Goal: Transaction & Acquisition: Purchase product/service

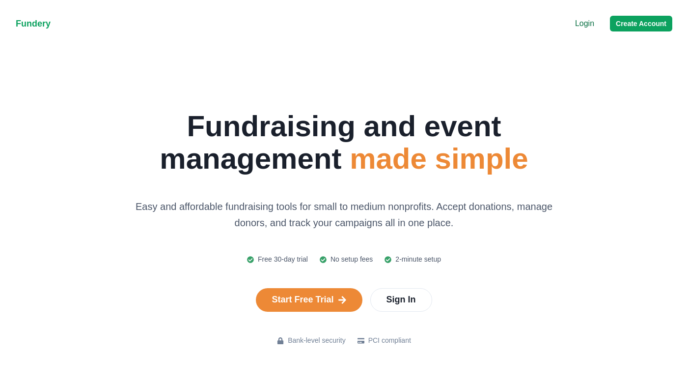
click at [573, 21] on nav "Fundery Menu Login Create Account" at bounding box center [344, 23] width 688 height 47
click at [582, 24] on p "Login" at bounding box center [584, 24] width 19 height 12
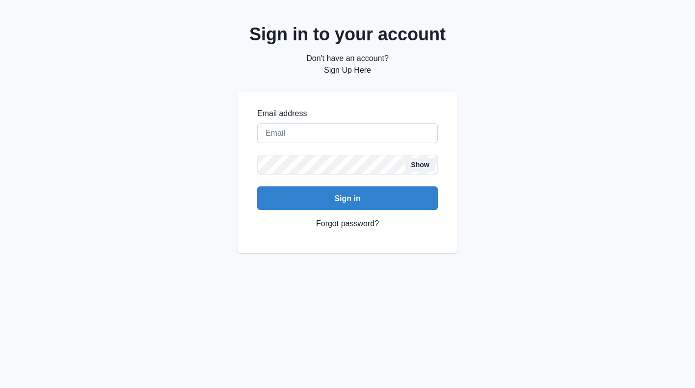
click at [351, 132] on input "Email address" at bounding box center [347, 133] width 181 height 20
type input "[EMAIL_ADDRESS][DOMAIN_NAME]"
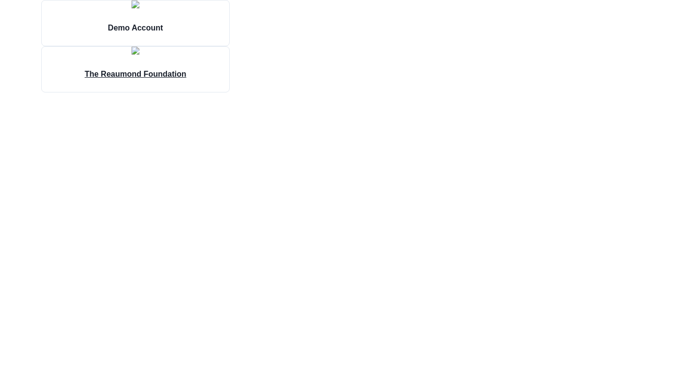
click at [139, 55] on img at bounding box center [136, 51] width 8 height 8
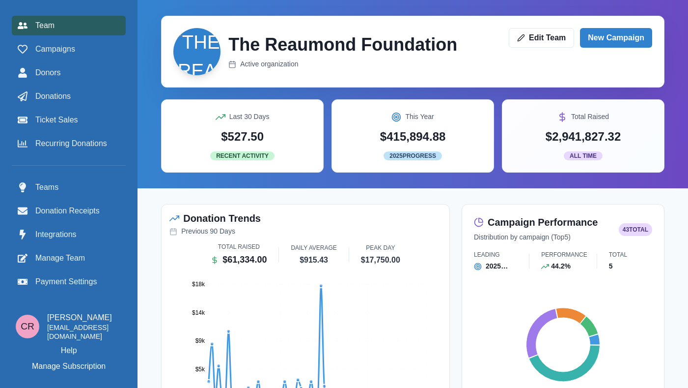
click at [74, 37] on div "Team Campaigns Donors Donations Ticket Sales Recurring Donations" at bounding box center [69, 85] width 114 height 138
click at [74, 51] on span "Campaigns" at bounding box center [55, 49] width 40 height 12
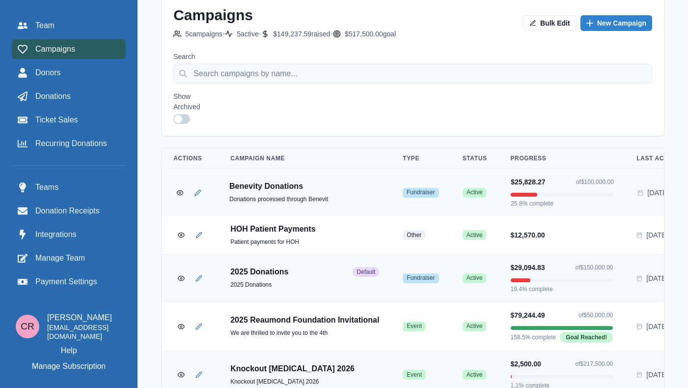
scroll to position [121, 0]
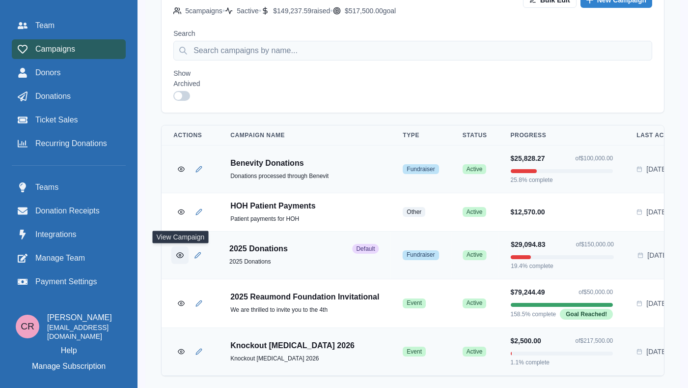
click at [171, 246] on button "View Campaign" at bounding box center [179, 254] width 17 height 17
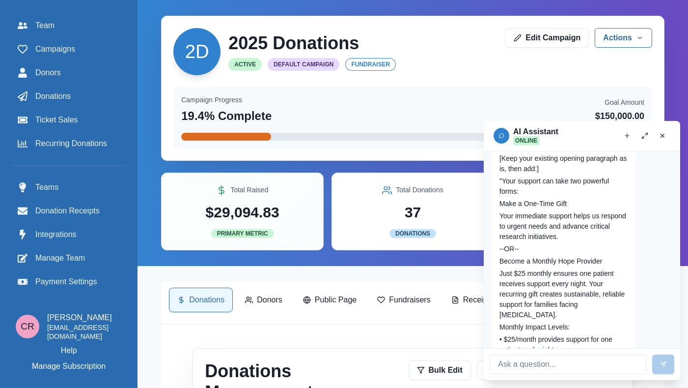
scroll to position [3013, 0]
click at [663, 140] on button "Close chat" at bounding box center [663, 136] width 16 height 16
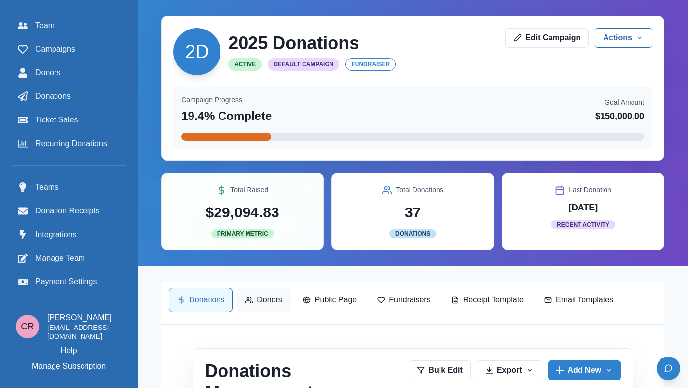
scroll to position [140, 0]
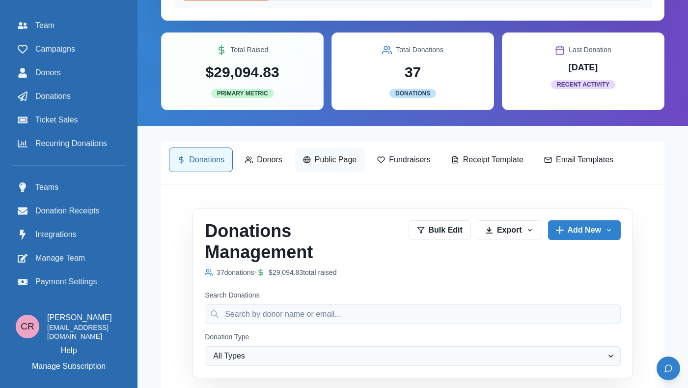
click at [335, 161] on p "Public Page" at bounding box center [336, 160] width 42 height 12
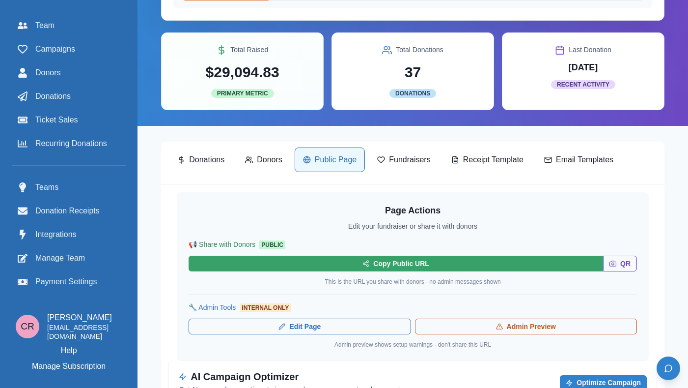
scroll to position [232, 0]
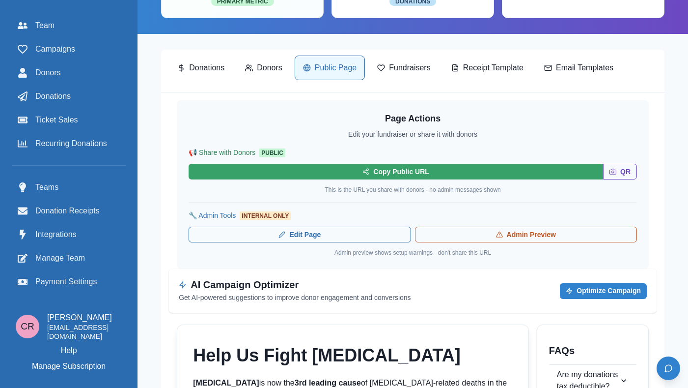
click at [391, 163] on div "📢 Share with Donors Public Copy Public URL QR This is the URL you share with do…" at bounding box center [413, 170] width 448 height 47
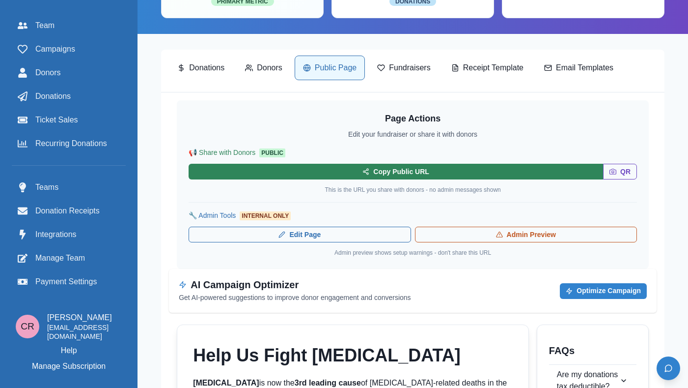
click at [390, 175] on button "Copy Public URL" at bounding box center [396, 172] width 415 height 16
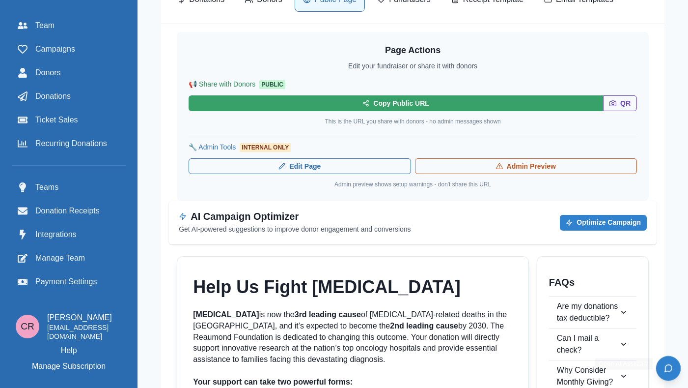
scroll to position [296, 0]
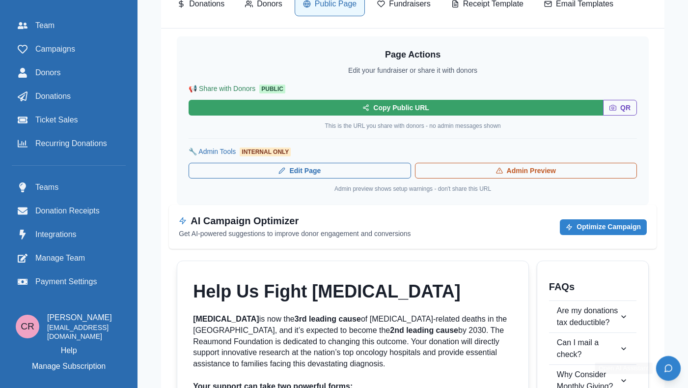
click at [672, 361] on button "Open chat" at bounding box center [668, 368] width 25 height 25
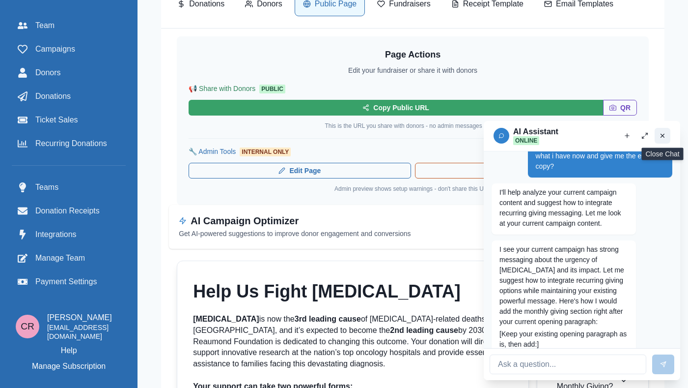
scroll to position [2837, 0]
click at [655, 133] on button "Close chat" at bounding box center [663, 136] width 16 height 16
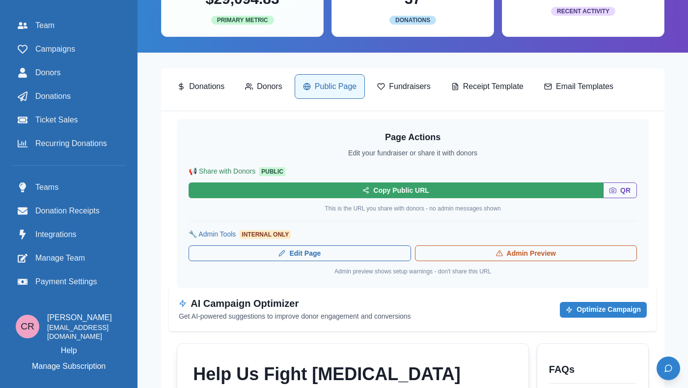
scroll to position [0, 0]
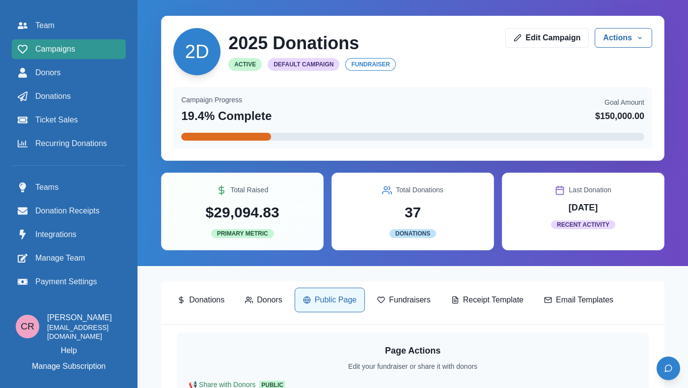
click at [78, 52] on div "Campaigns" at bounding box center [69, 49] width 102 height 12
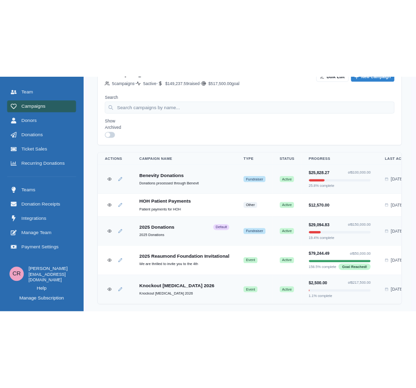
scroll to position [244, 0]
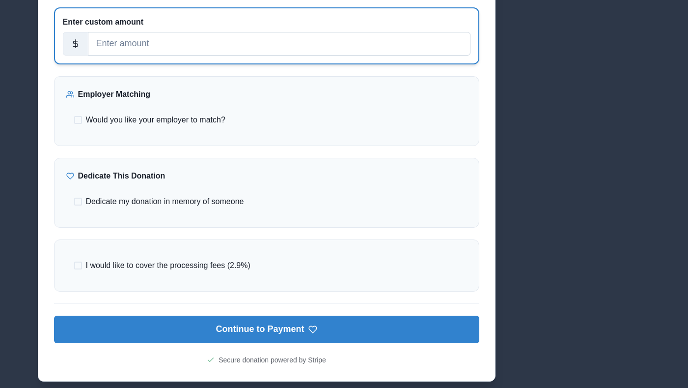
scroll to position [561, 0]
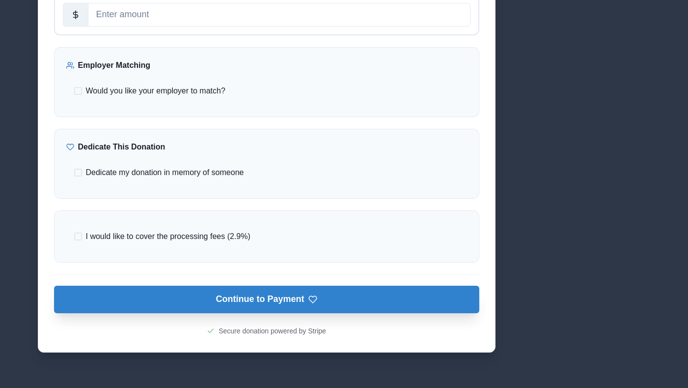
click at [309, 307] on button "Continue to Payment" at bounding box center [266, 299] width 425 height 28
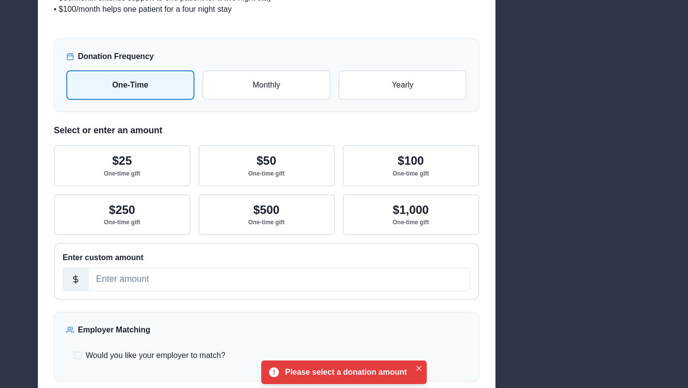
scroll to position [288, 0]
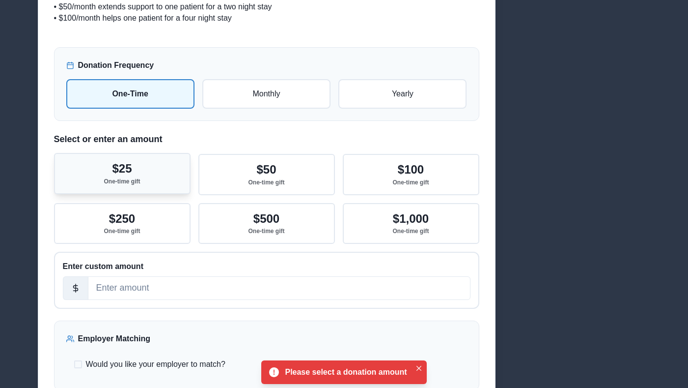
click at [168, 180] on button "$25 One-time gift" at bounding box center [122, 173] width 137 height 41
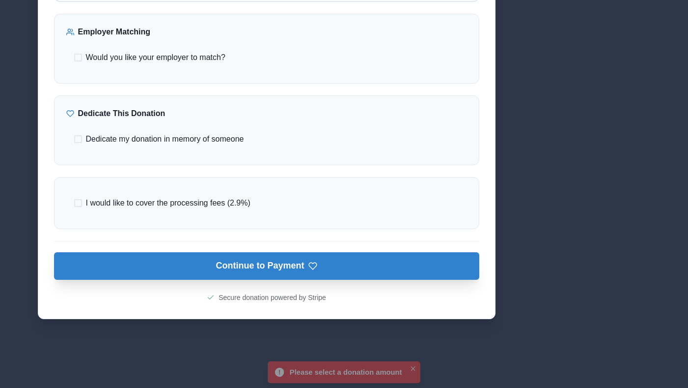
click at [272, 264] on button "Continue to Payment" at bounding box center [266, 266] width 425 height 28
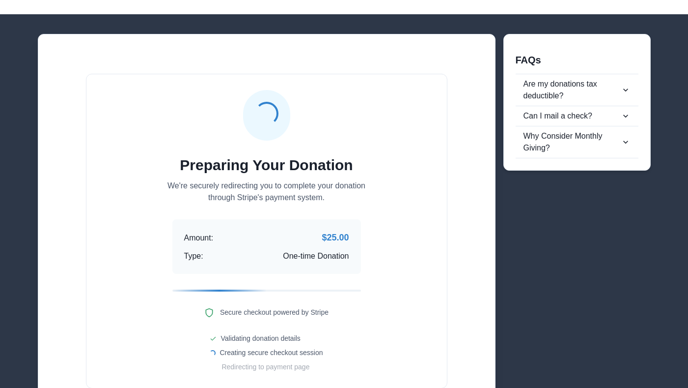
scroll to position [0, 0]
